Goal: Information Seeking & Learning: Learn about a topic

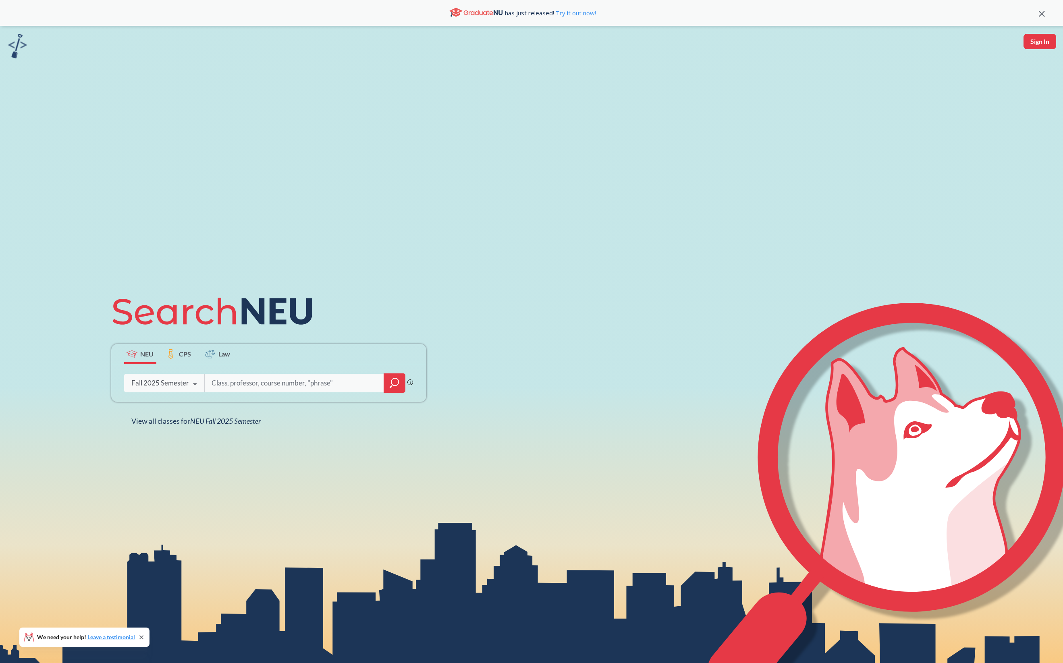
click at [247, 386] on input "search" at bounding box center [295, 383] width 168 height 17
click at [235, 386] on input "search" at bounding box center [295, 383] width 168 height 17
type input "database"
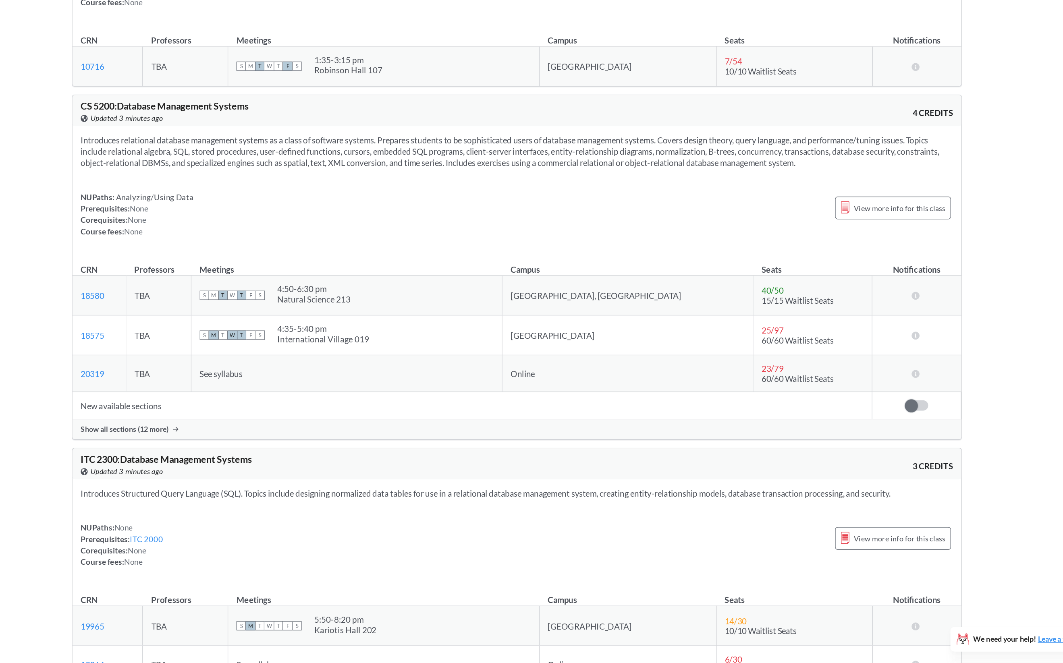
click at [302, 474] on span "Show all sections (12 more)" at bounding box center [280, 473] width 68 height 7
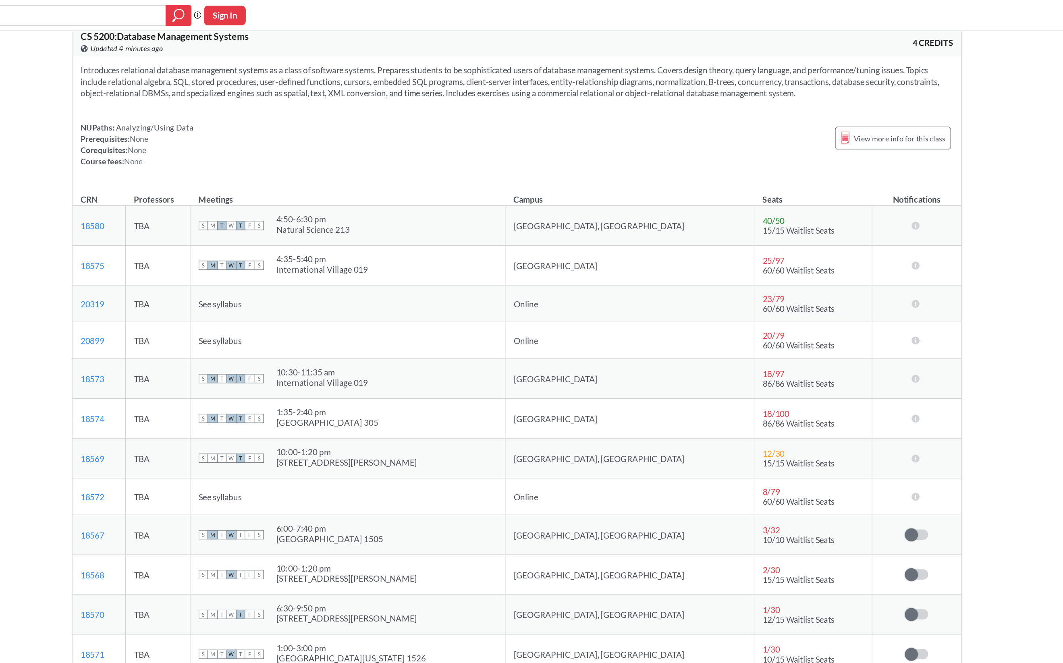
scroll to position [193, 0]
click at [371, 238] on span "See syllabus" at bounding box center [354, 237] width 33 height 8
click at [371, 239] on span "See syllabus" at bounding box center [354, 237] width 33 height 8
click at [625, 239] on td "Online" at bounding box center [673, 237] width 194 height 29
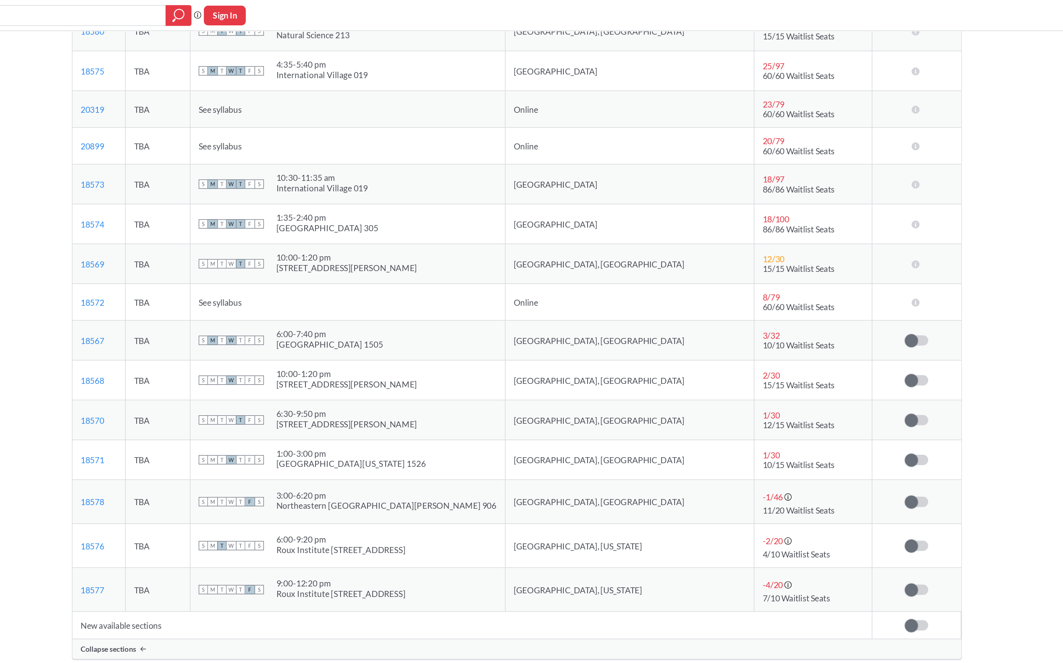
scroll to position [0, 0]
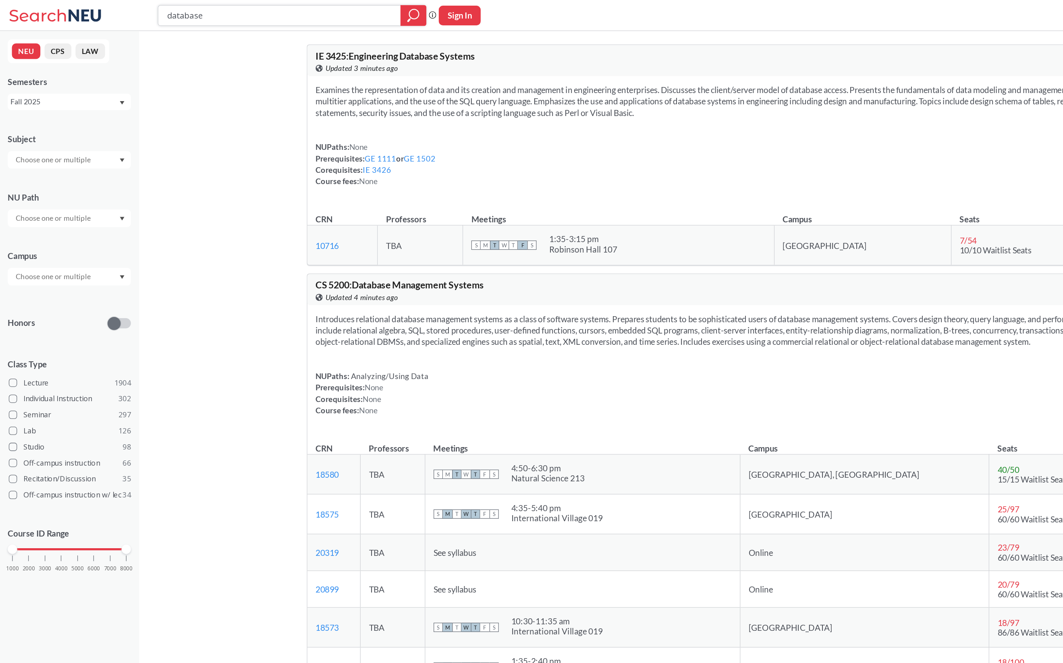
drag, startPoint x: 183, startPoint y: 12, endPoint x: 97, endPoint y: 10, distance: 86.6
click at [97, 10] on div "database Phrase search guarantees the exact search appears in the results. Ex. …" at bounding box center [531, 12] width 1063 height 24
click at [71, 128] on input "text" at bounding box center [42, 125] width 68 height 10
click at [68, 142] on div "CS ( 115 )" at bounding box center [55, 138] width 91 height 9
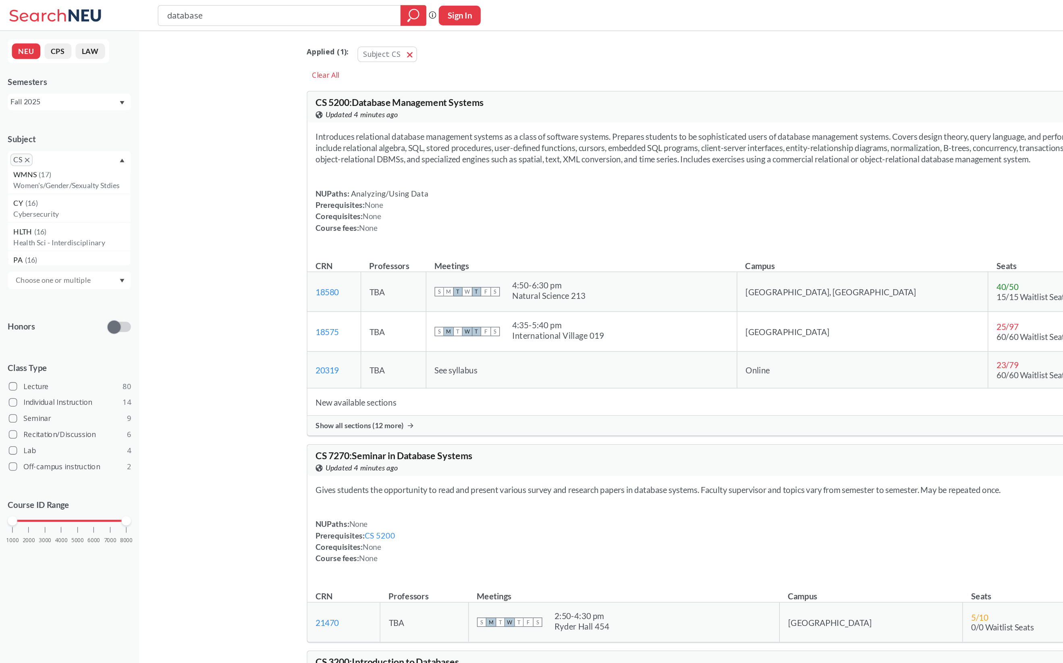
scroll to position [1069, 0]
click at [69, 166] on p "Cybersecurity" at bounding box center [55, 166] width 91 height 8
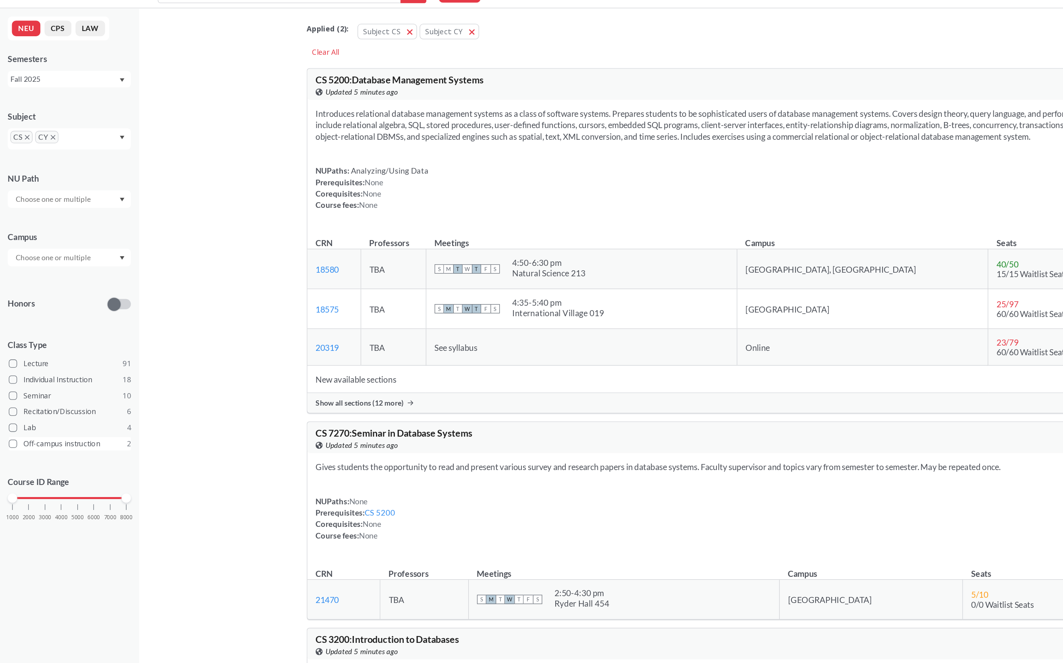
click at [43, 364] on label "Off-campus instruction 2" at bounding box center [54, 363] width 95 height 10
click at [25, 364] on input "Off-campus instruction 2" at bounding box center [21, 362] width 6 height 6
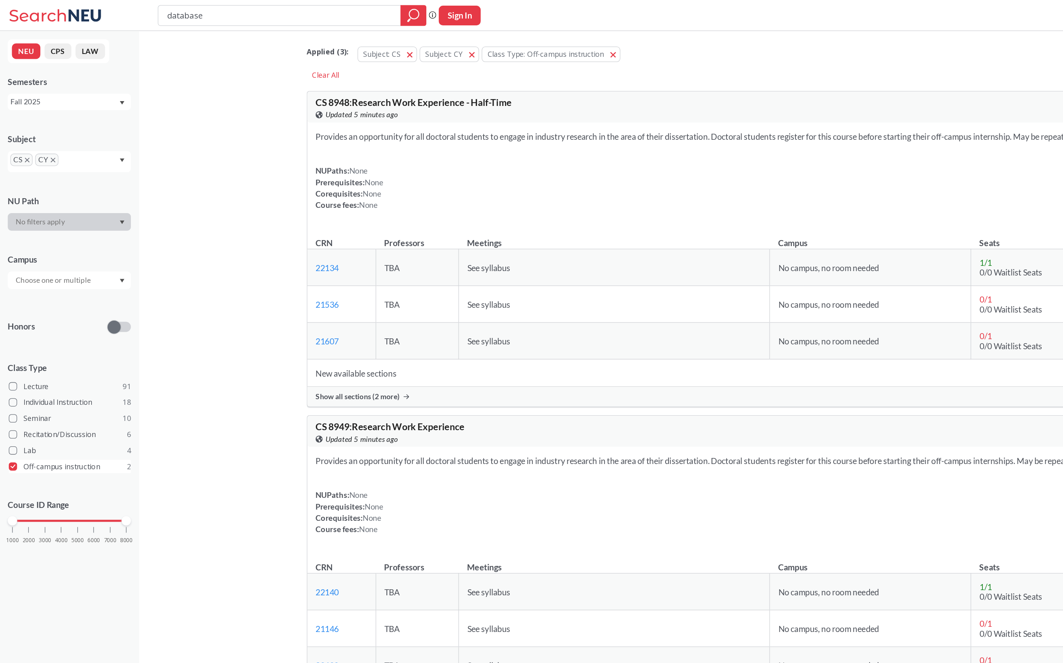
click at [11, 365] on span at bounding box center [10, 363] width 6 height 6
click at [18, 365] on input "Off-campus instruction 2" at bounding box center [21, 362] width 6 height 6
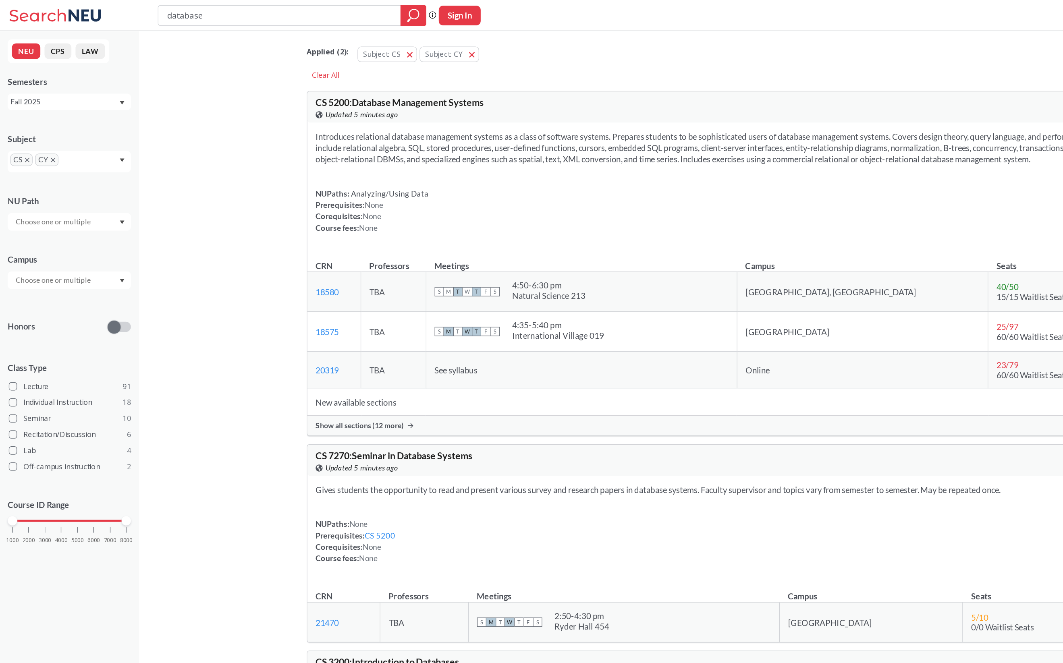
click at [69, 173] on input "text" at bounding box center [42, 173] width 68 height 10
click at [74, 216] on div at bounding box center [54, 219] width 96 height 14
click at [50, 259] on div "Online ( 35 )" at bounding box center [55, 258] width 91 height 9
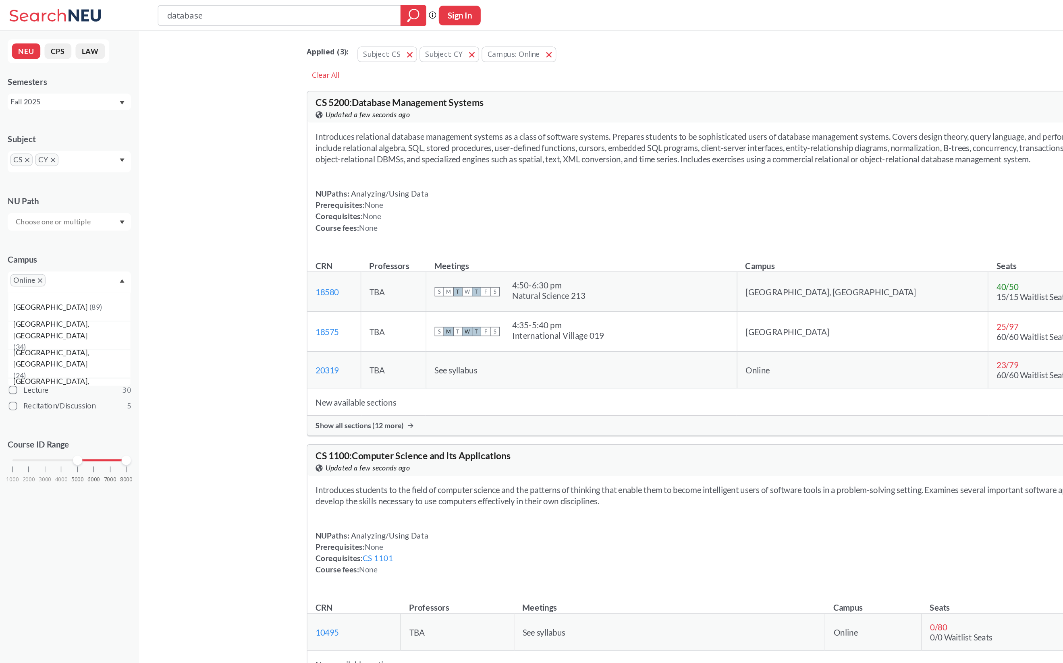
drag, startPoint x: 9, startPoint y: 359, endPoint x: 58, endPoint y: 357, distance: 48.8
click at [58, 357] on div at bounding box center [60, 358] width 7 height 7
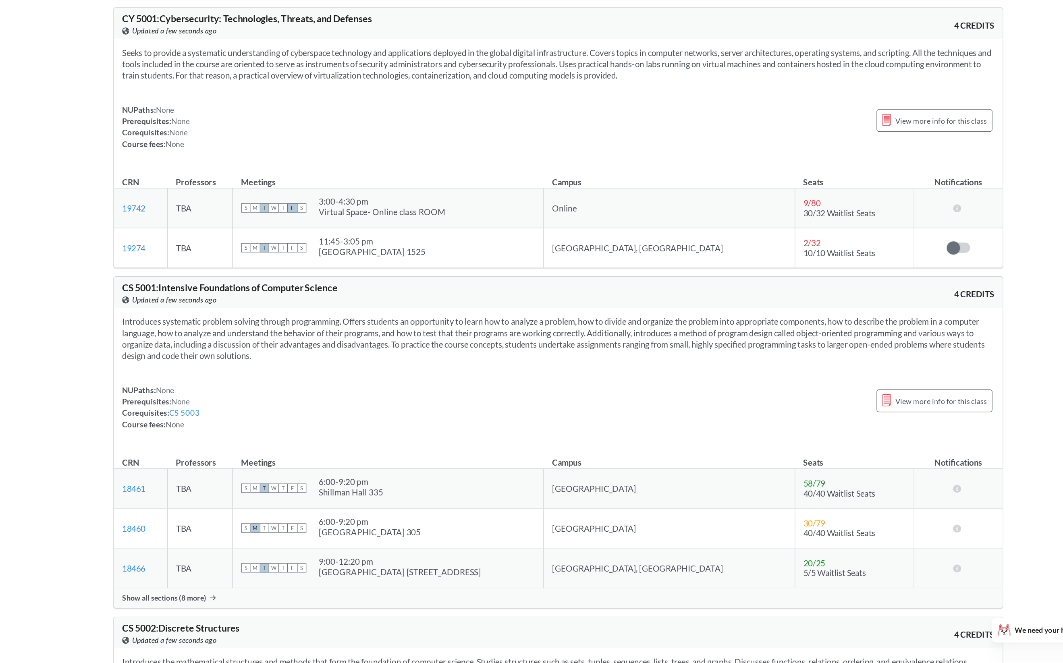
scroll to position [193, 0]
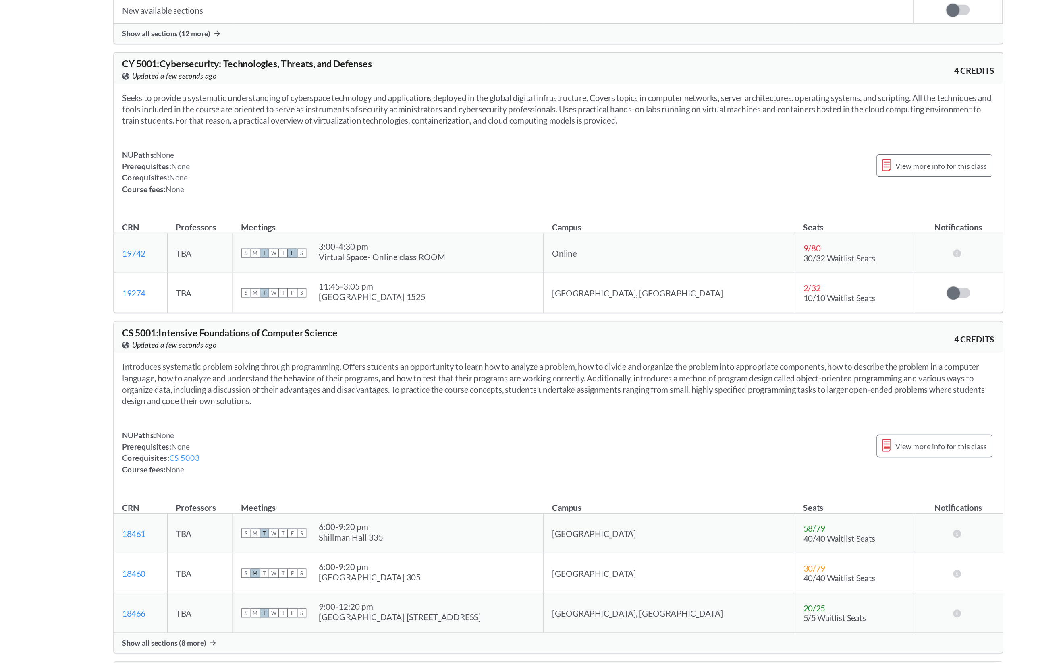
click at [639, 308] on td "Online" at bounding box center [671, 309] width 195 height 31
click at [635, 311] on td "Online" at bounding box center [671, 309] width 195 height 31
click at [896, 310] on icon at bounding box center [896, 309] width 8 height 6
click at [253, 309] on link "19742" at bounding box center [255, 309] width 18 height 8
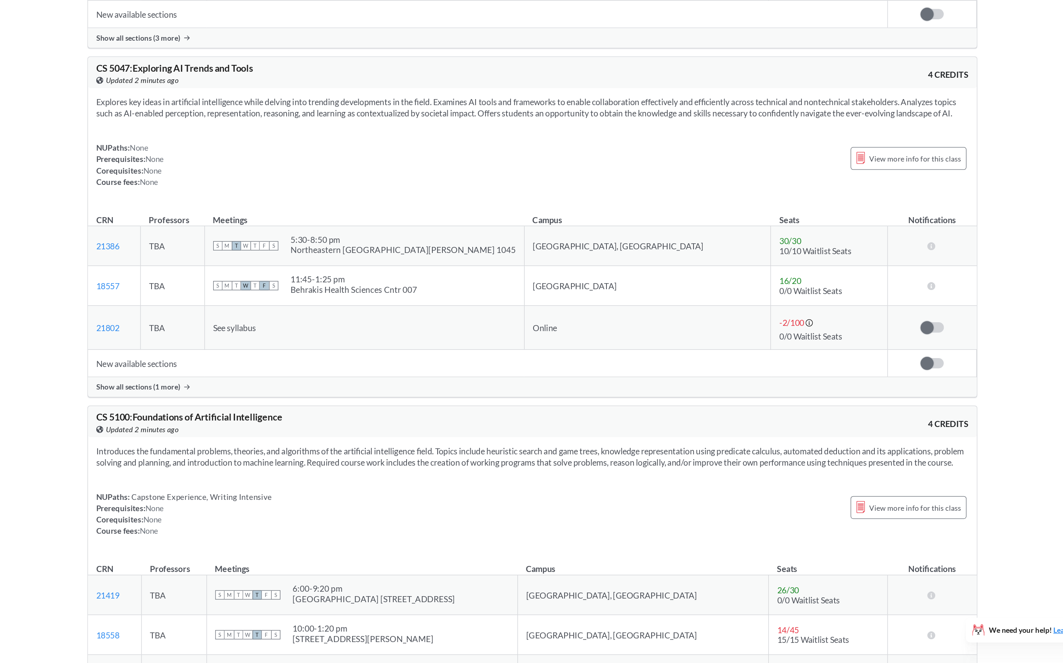
scroll to position [2201, 0]
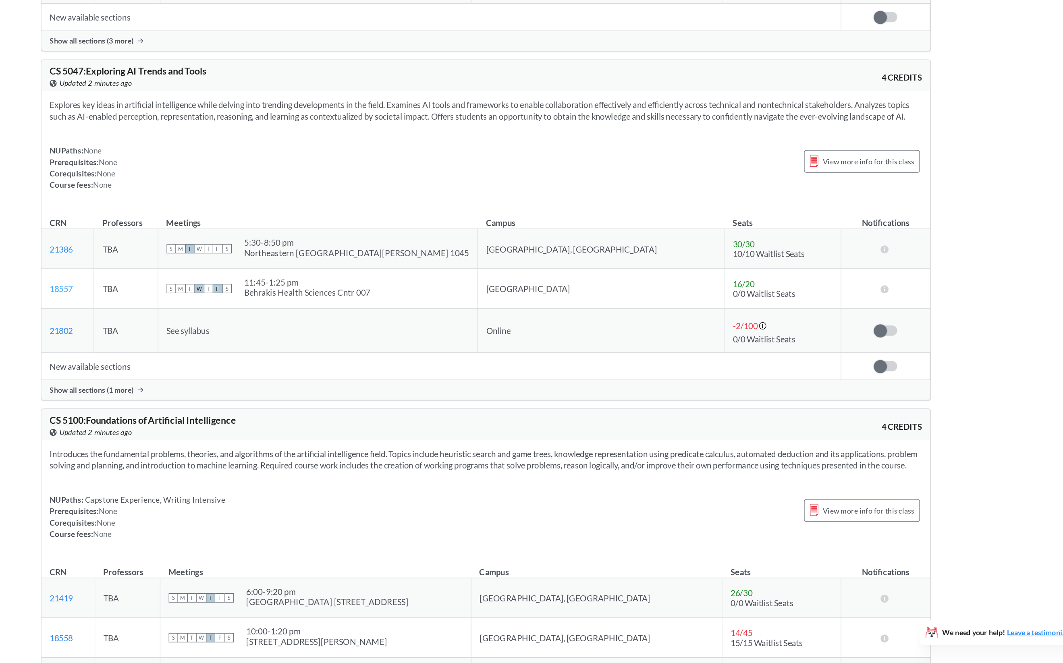
click at [257, 373] on link "18557" at bounding box center [255, 370] width 18 height 8
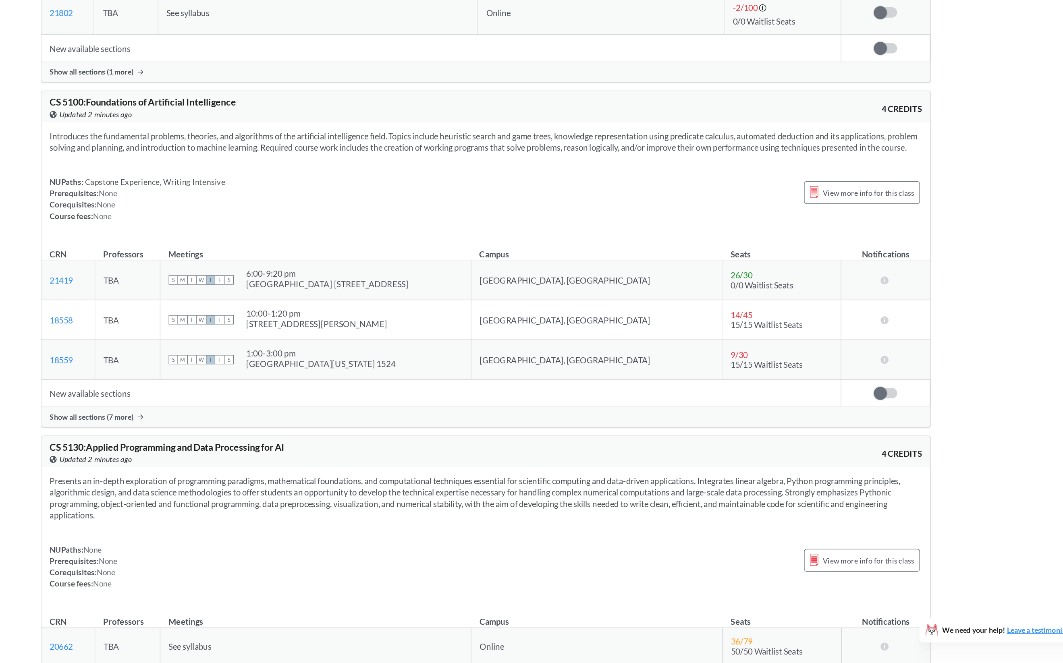
scroll to position [2451, 0]
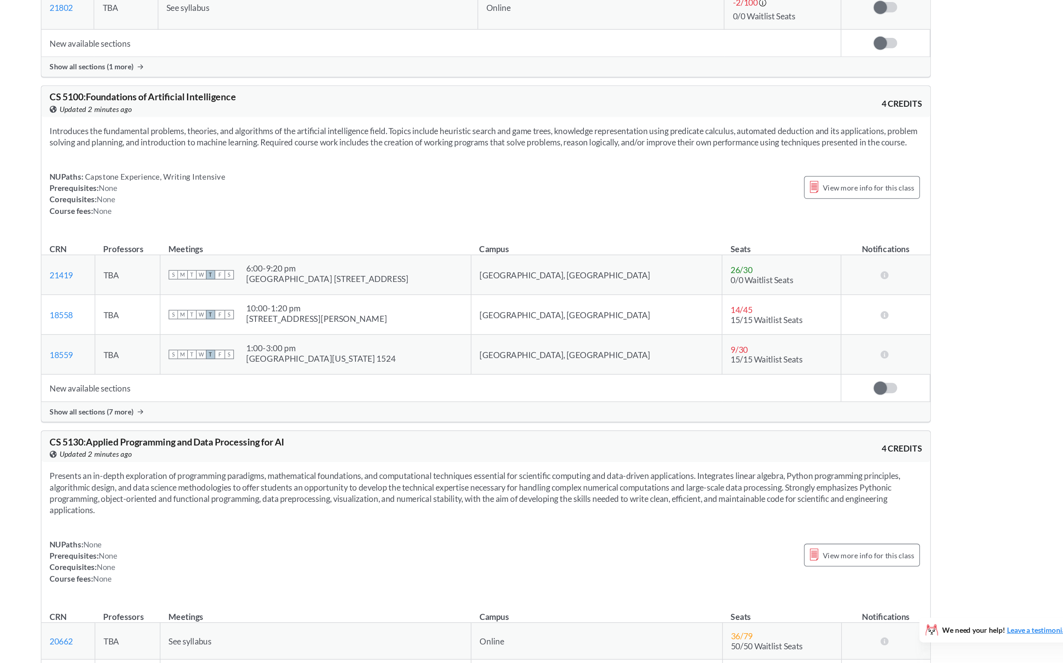
click at [301, 471] on span "Show all sections (7 more)" at bounding box center [278, 467] width 65 height 7
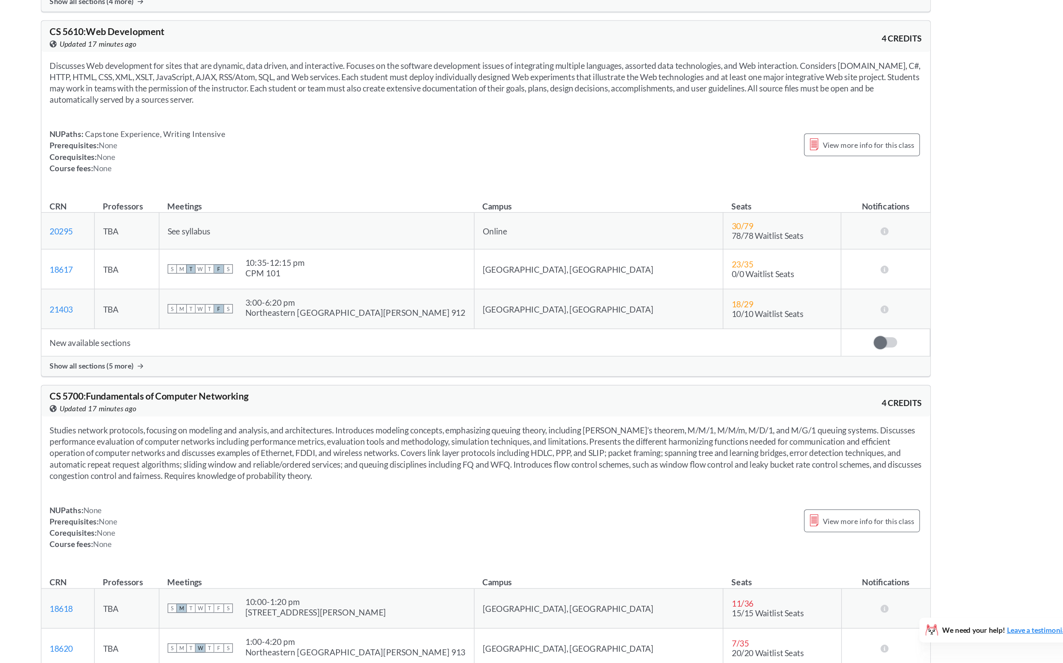
scroll to position [4207, 0]
click at [286, 435] on span "Show all sections (5 more)" at bounding box center [278, 430] width 65 height 7
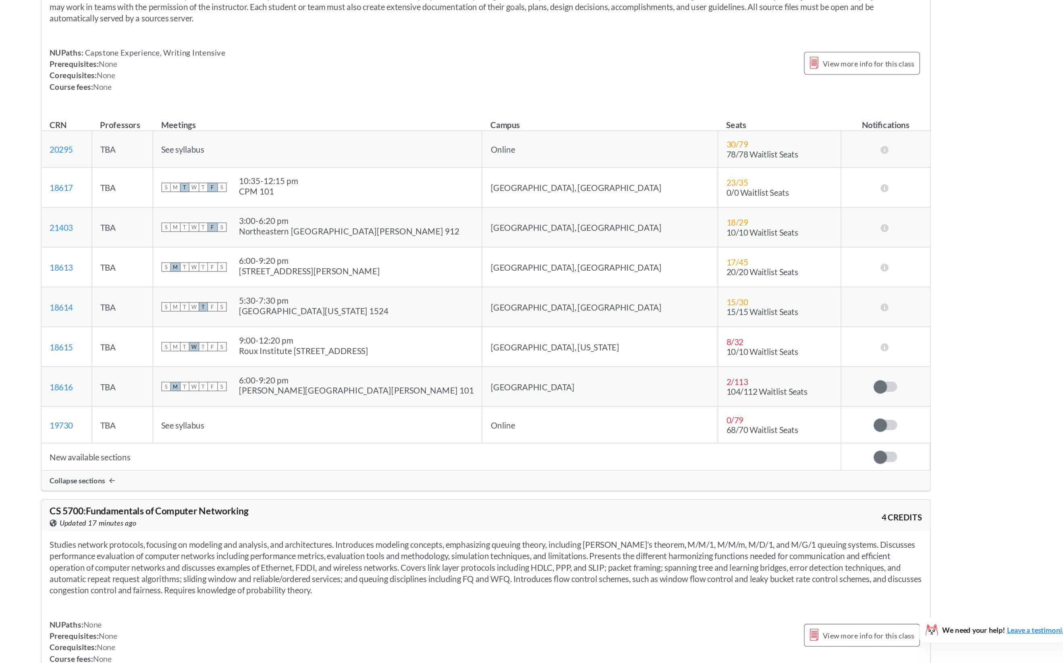
scroll to position [4270, 0]
click at [366, 481] on span "See syllabus" at bounding box center [349, 477] width 33 height 8
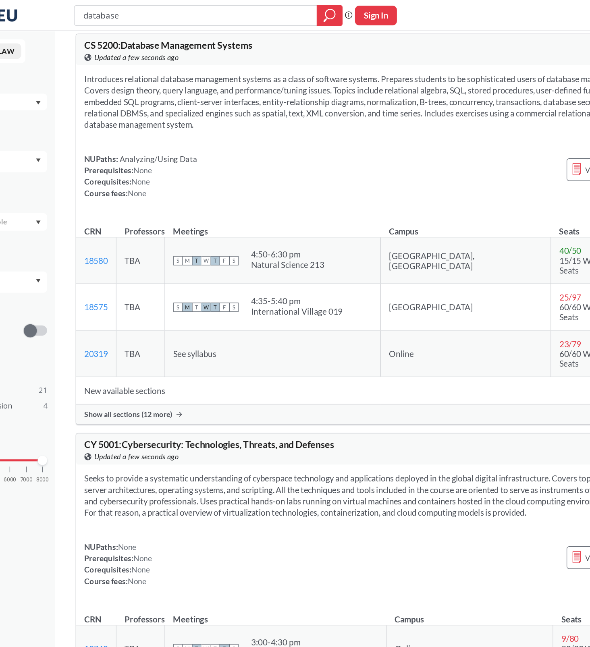
scroll to position [0, 0]
